Goal: Information Seeking & Learning: Learn about a topic

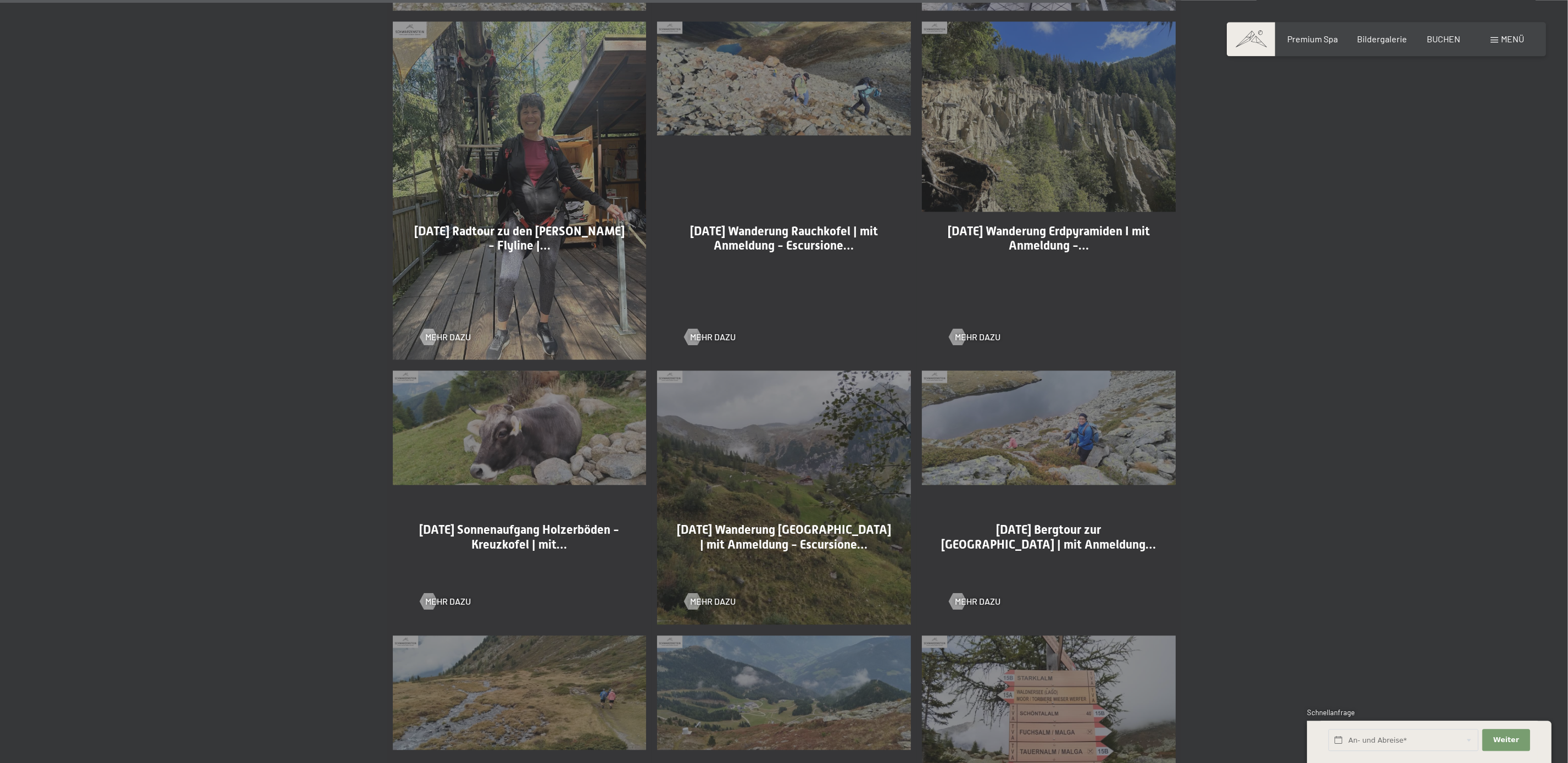
scroll to position [2128, 0]
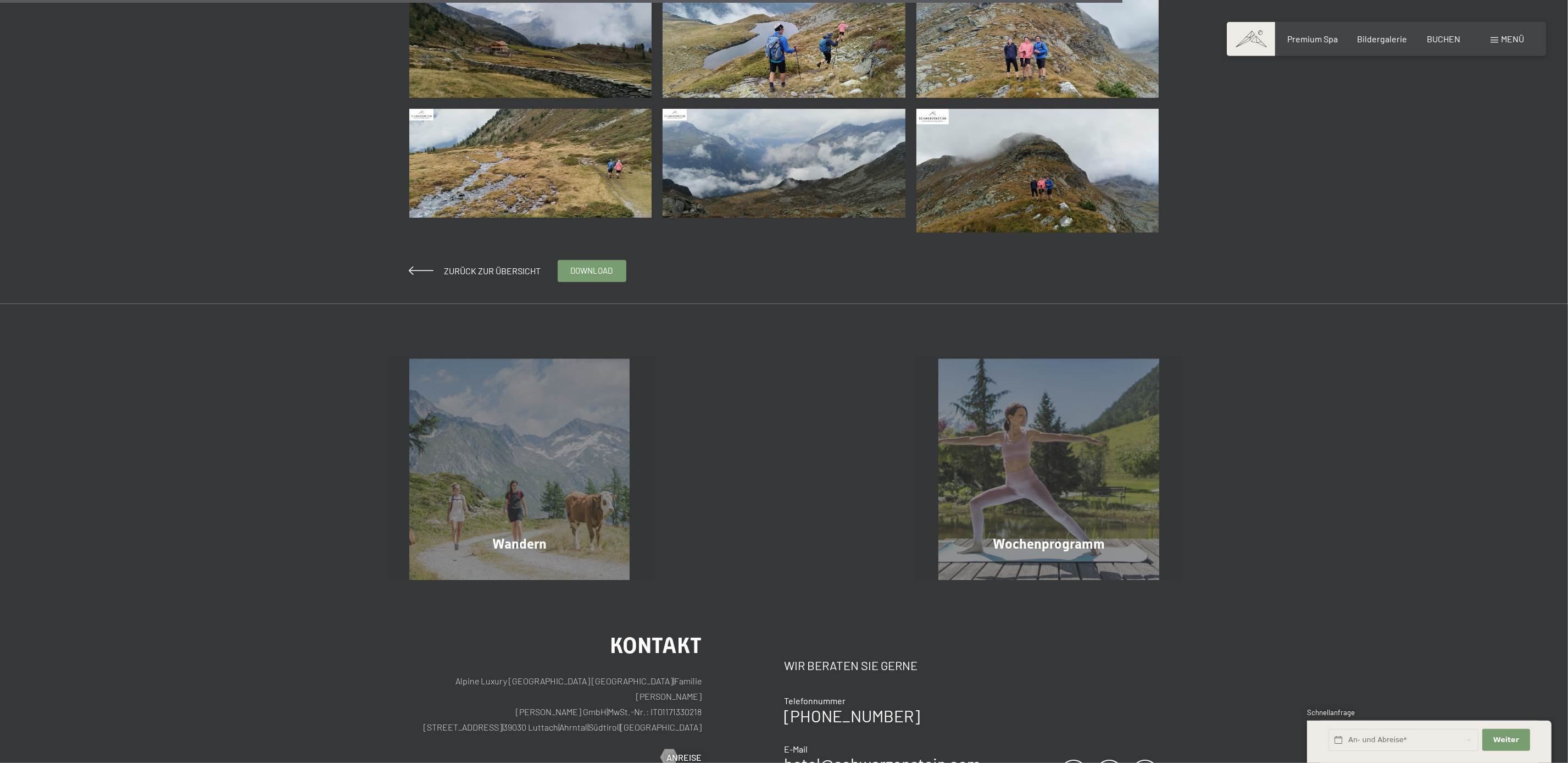
scroll to position [688, 0]
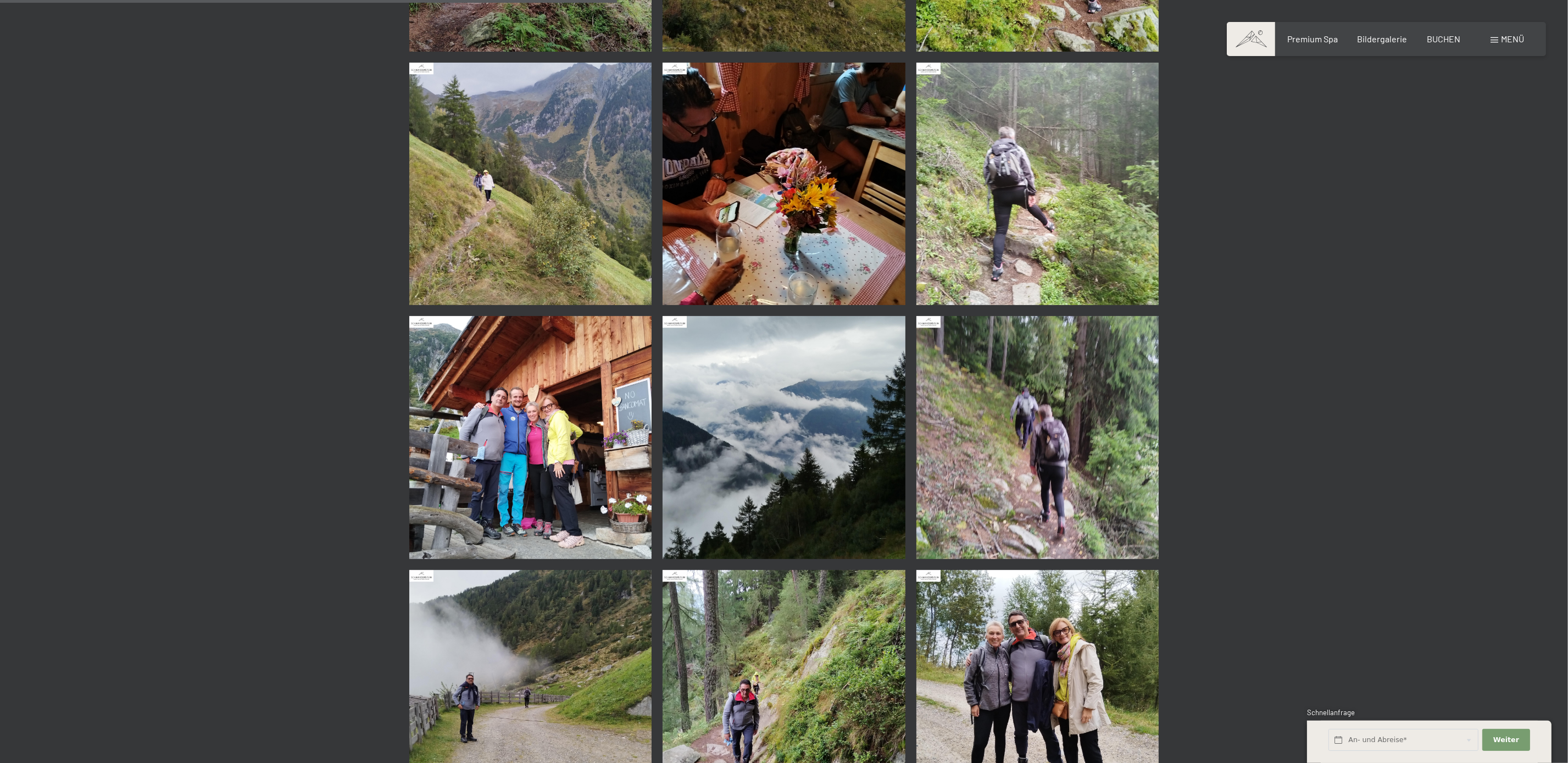
scroll to position [751, 0]
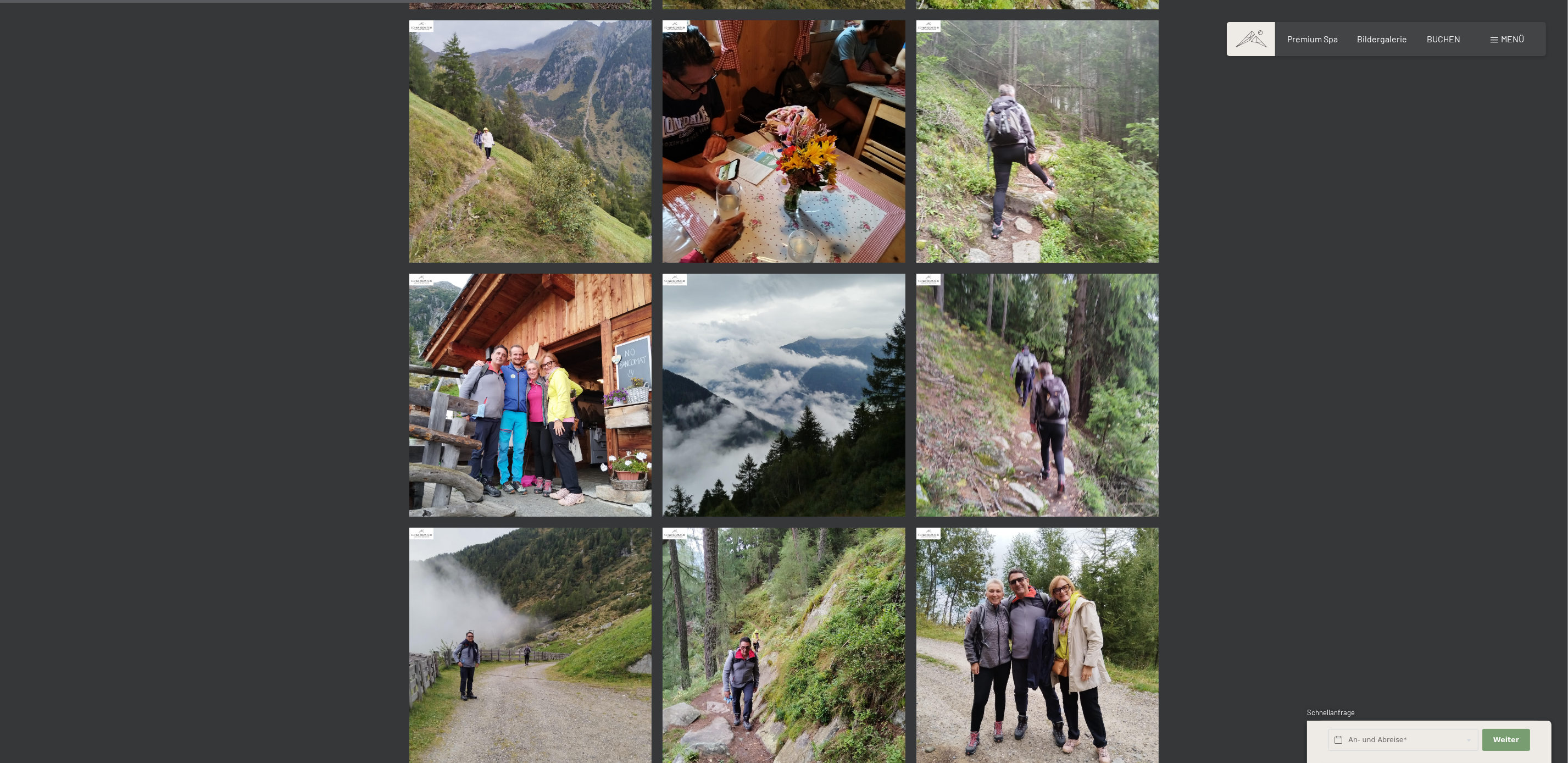
click at [534, 396] on img at bounding box center [530, 395] width 243 height 243
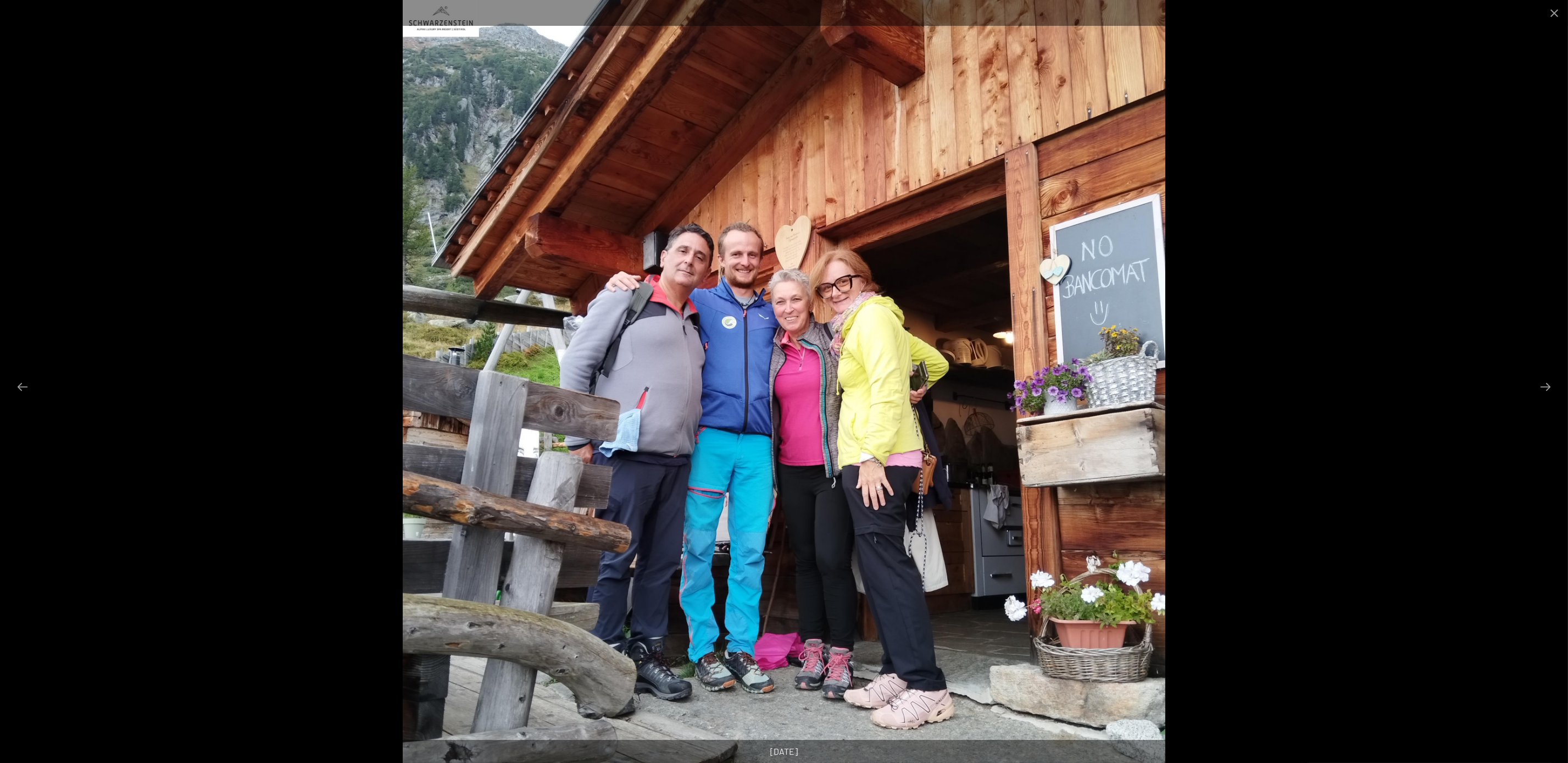
click at [1379, 167] on div at bounding box center [784, 382] width 1568 height 763
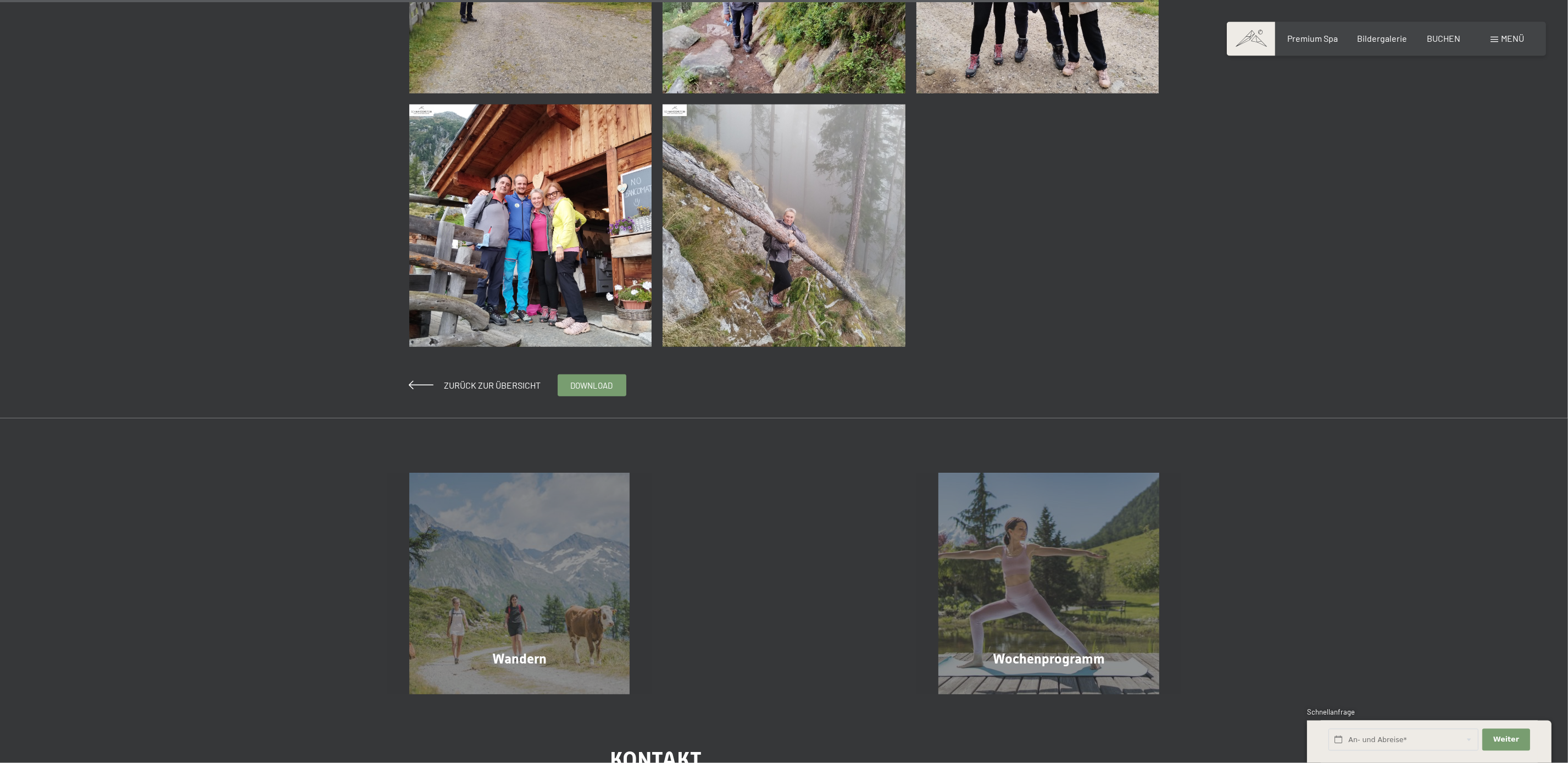
scroll to position [1439, 0]
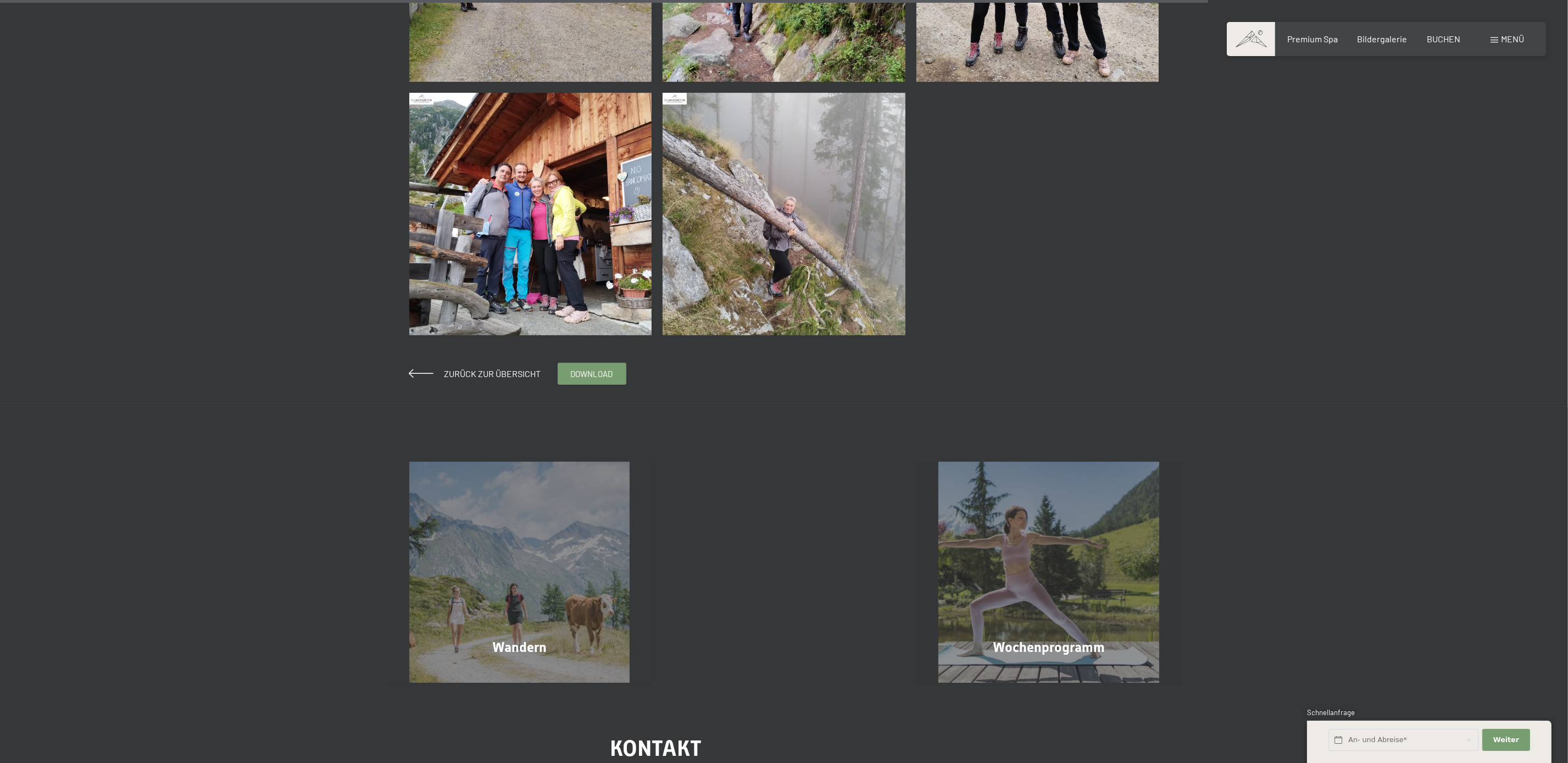
click at [831, 274] on img at bounding box center [784, 214] width 243 height 243
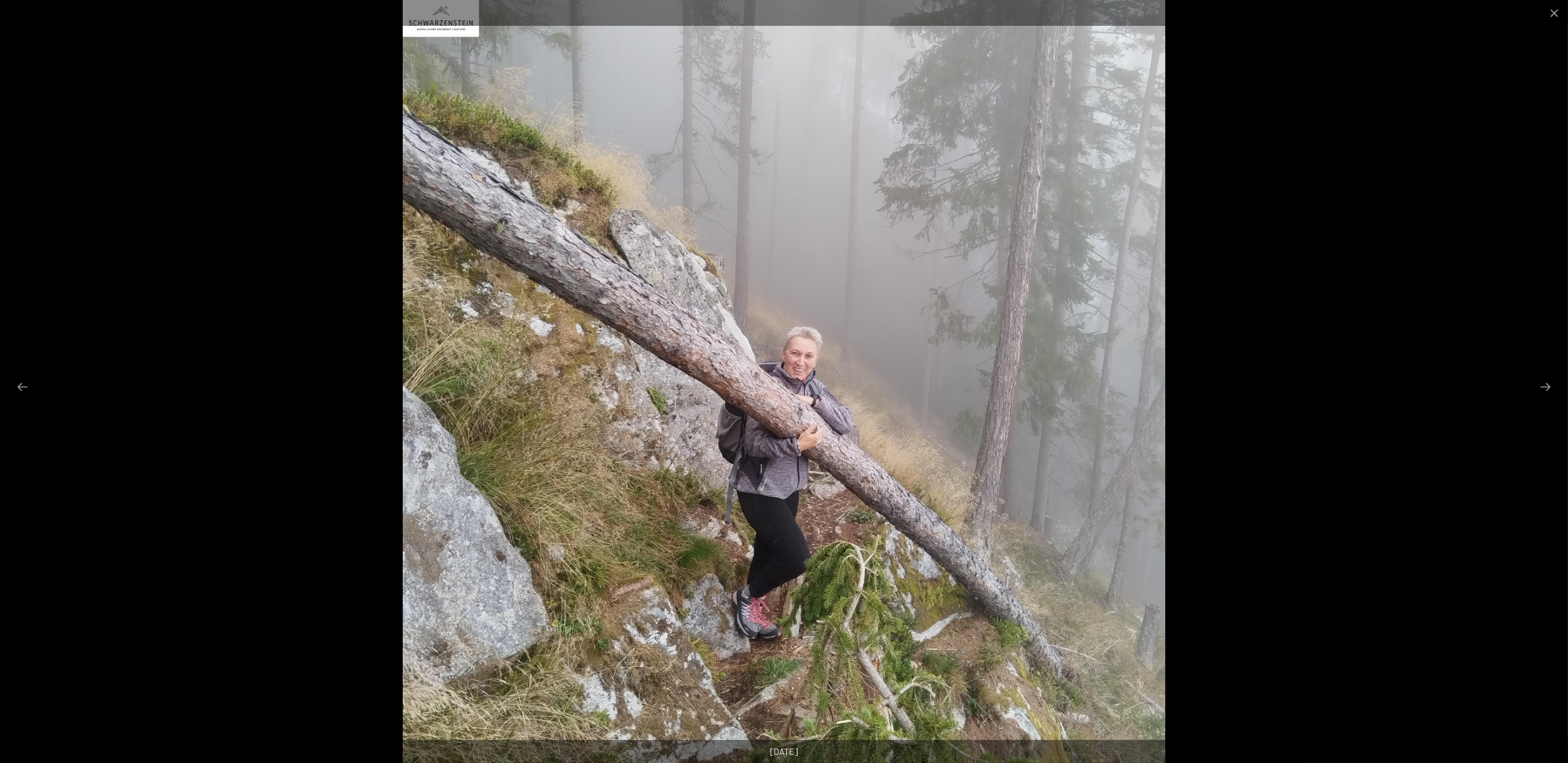
click at [1461, 175] on div at bounding box center [784, 382] width 1568 height 763
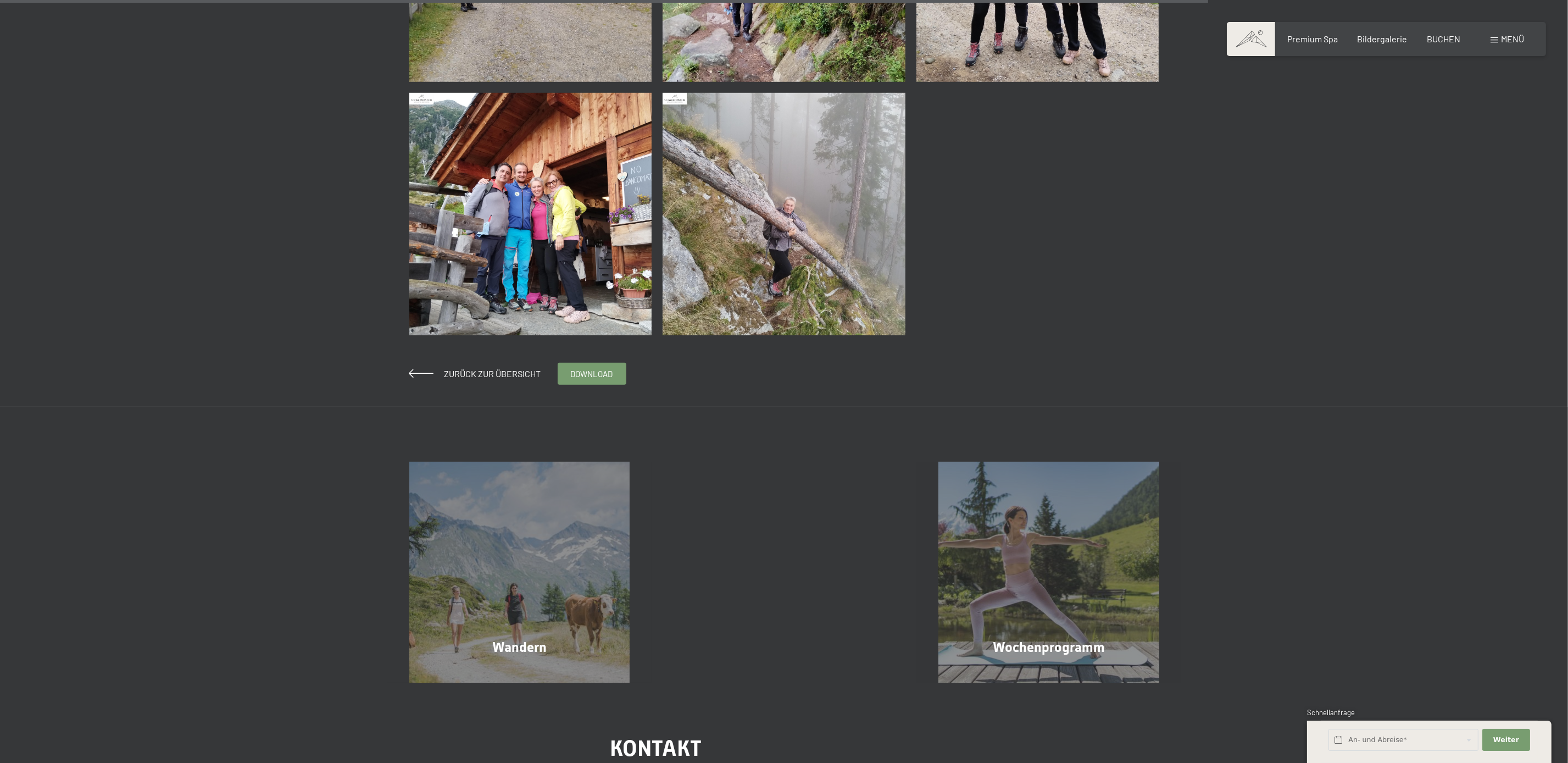
click at [778, 247] on img at bounding box center [784, 214] width 243 height 243
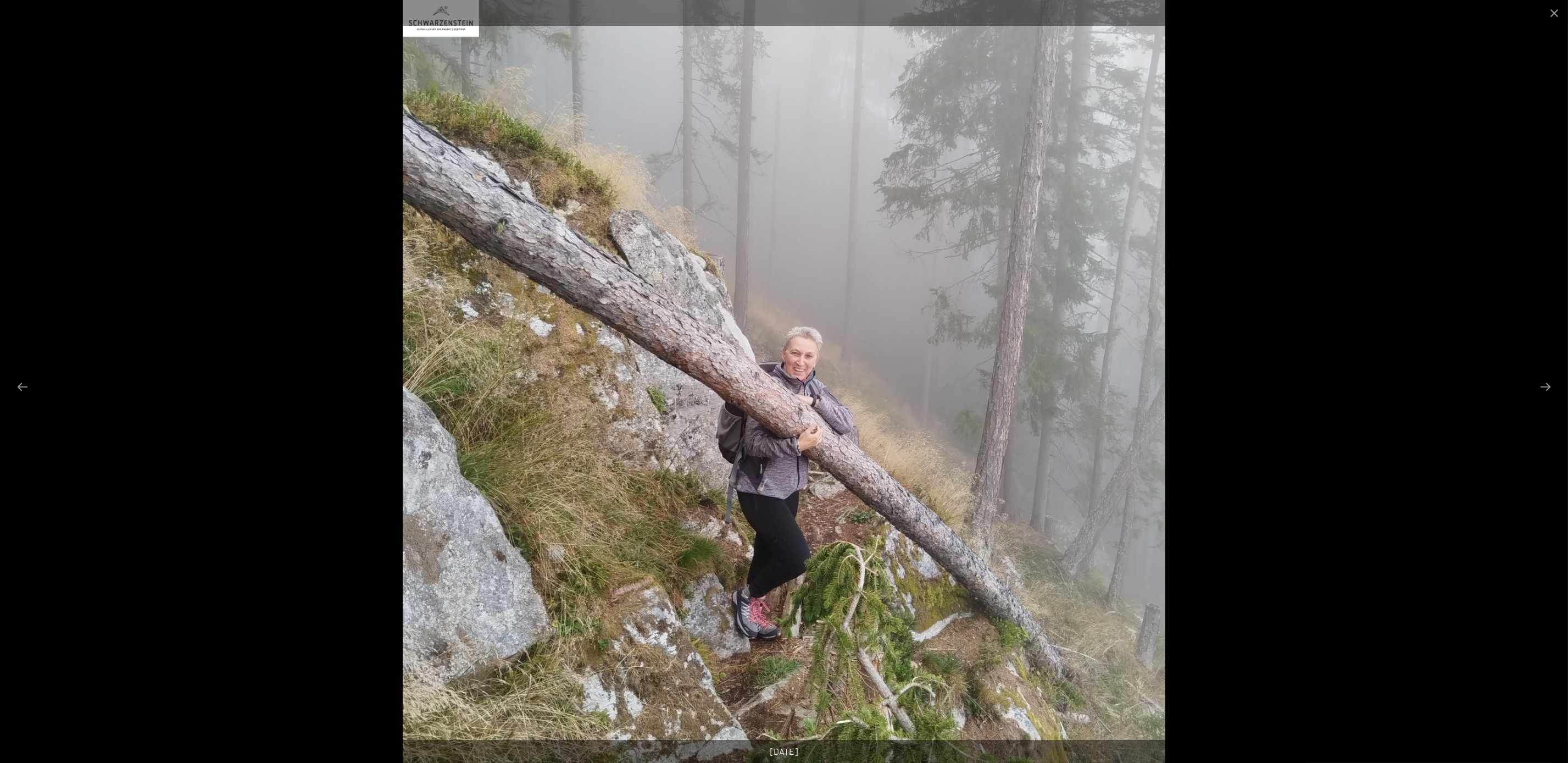
click at [1447, 179] on div at bounding box center [784, 382] width 1568 height 763
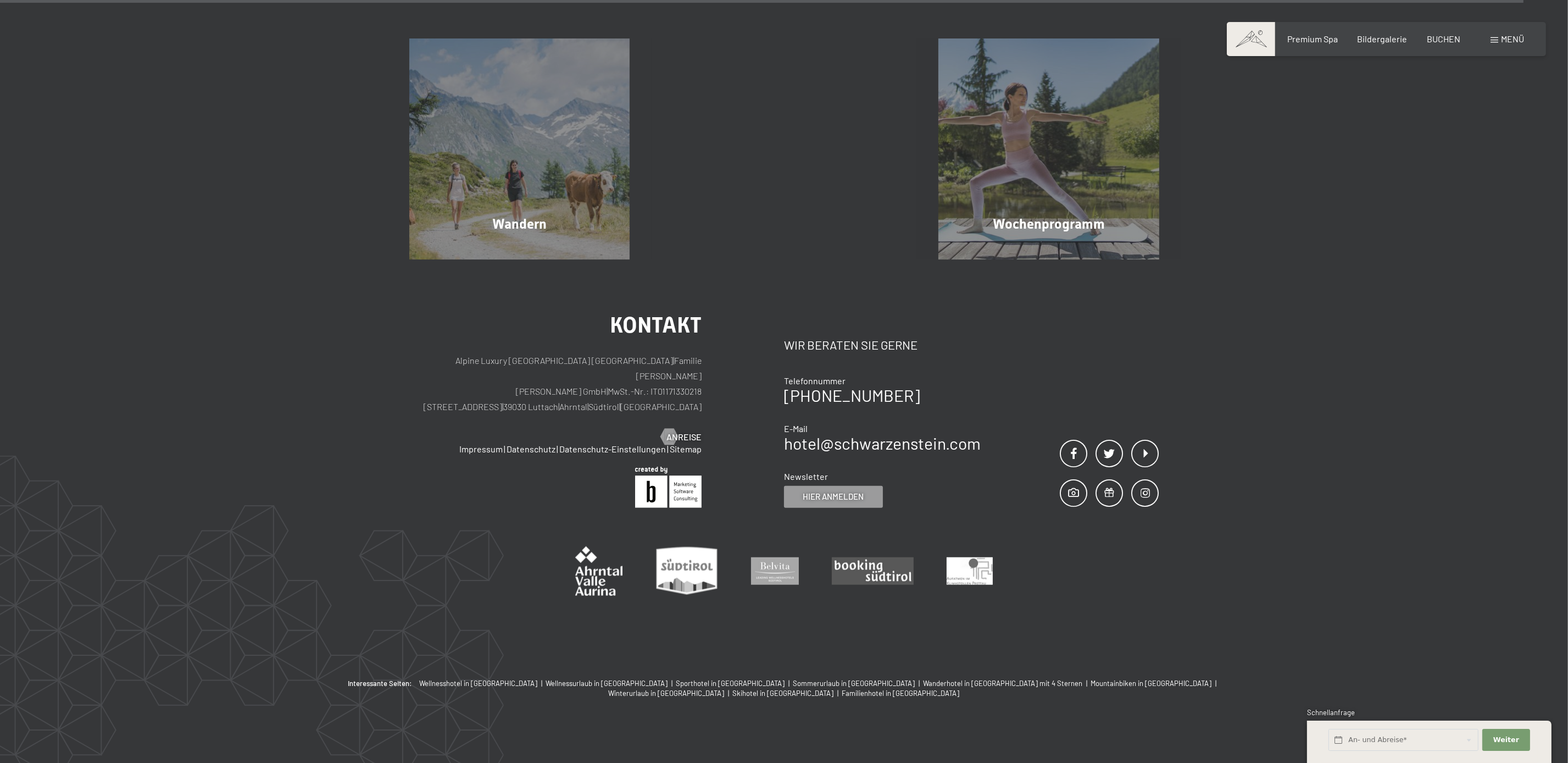
scroll to position [1869, 0]
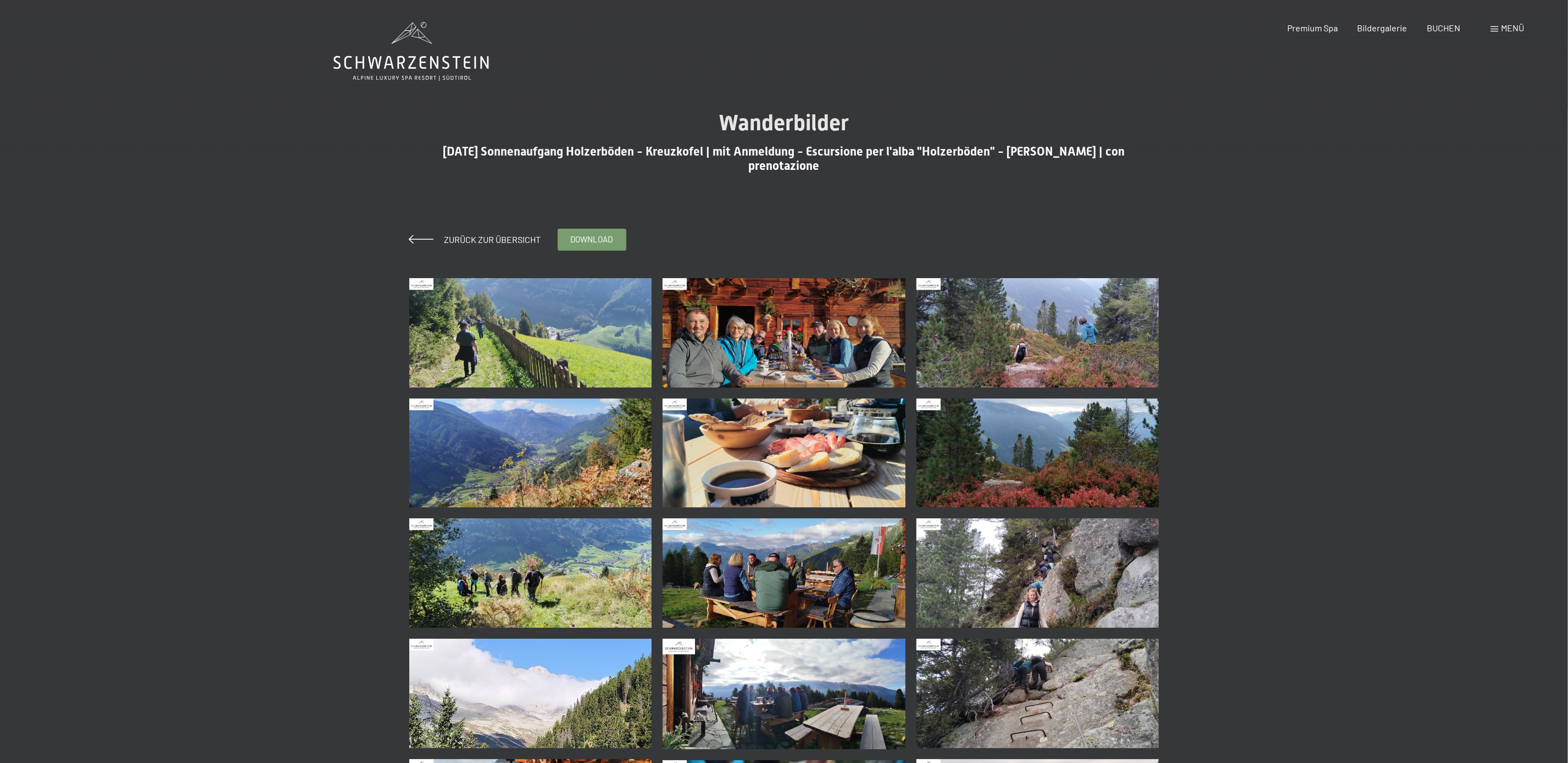
click at [549, 343] on img at bounding box center [530, 333] width 243 height 110
